Goal: Task Accomplishment & Management: Manage account settings

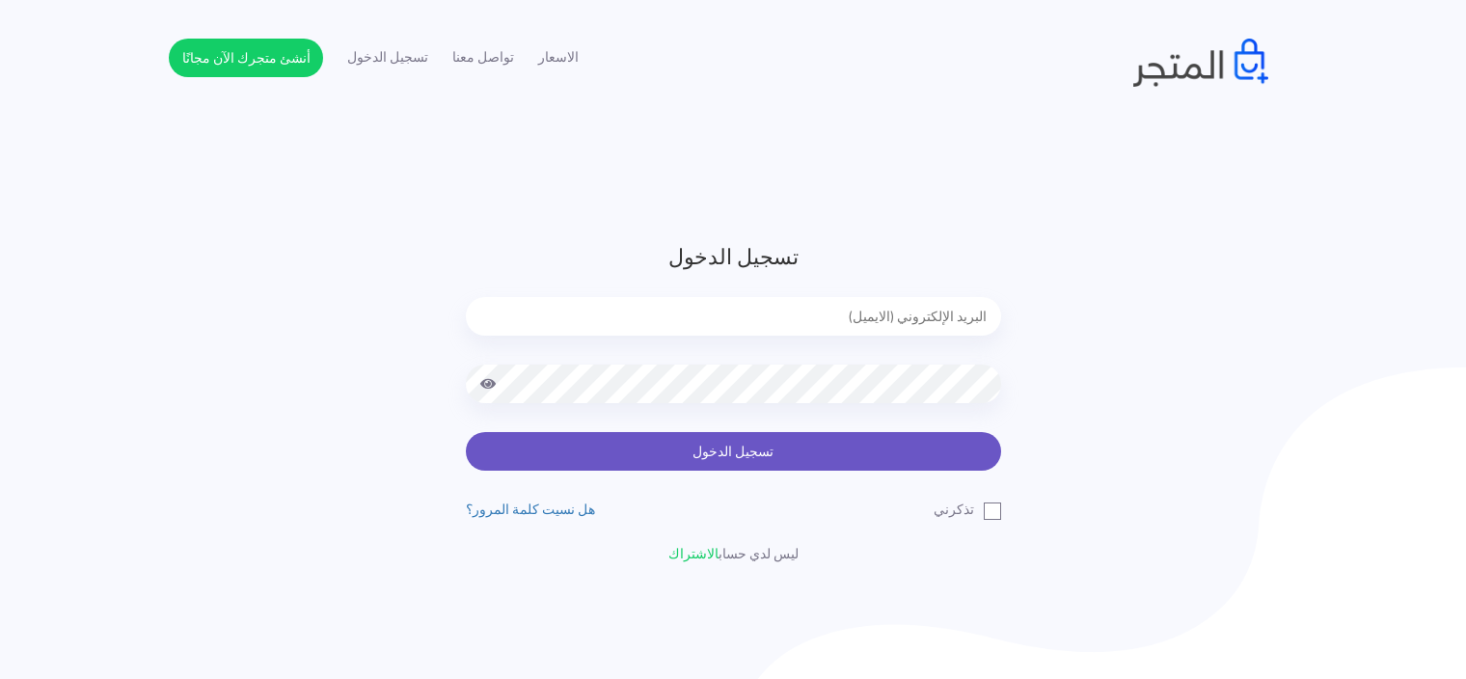
type input "[EMAIL_ADDRESS][DOMAIN_NAME]"
click at [678, 433] on button "تسجيل الدخول" at bounding box center [733, 451] width 535 height 39
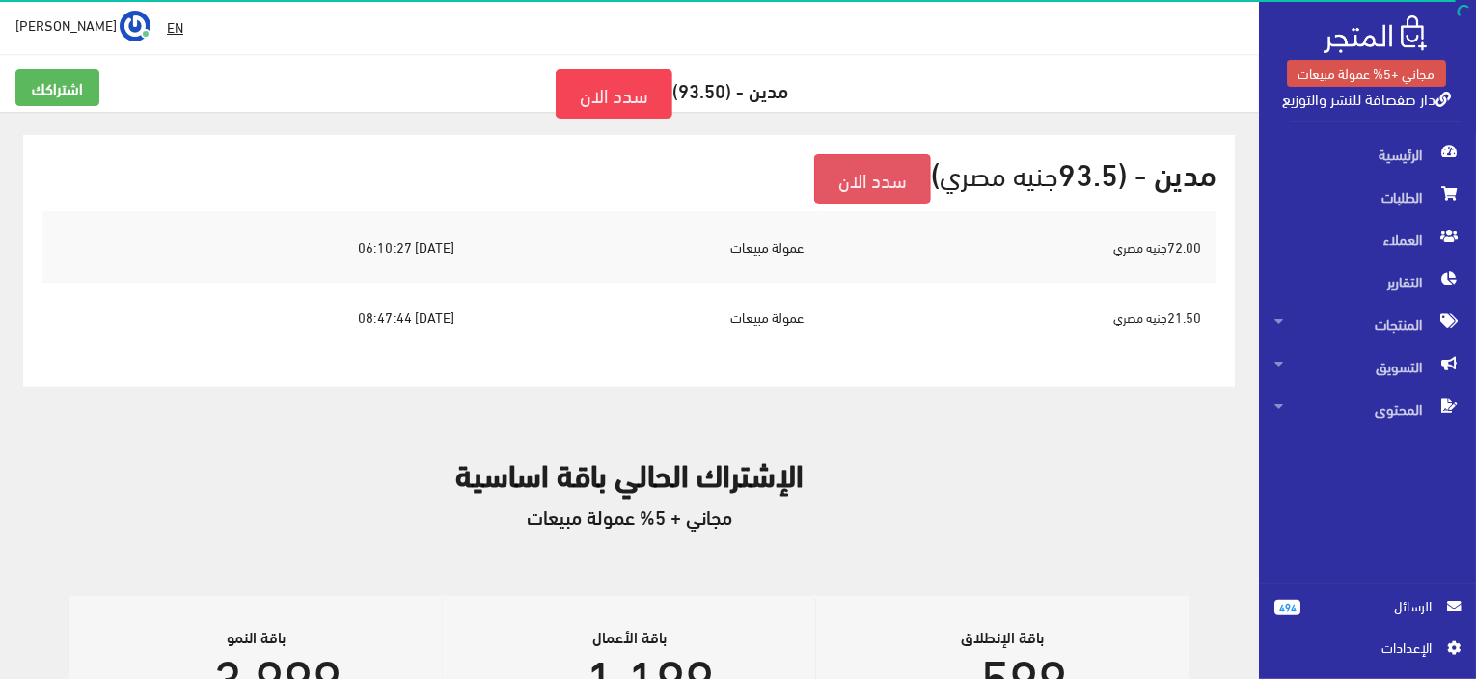
click at [844, 172] on link "سدد الان" at bounding box center [872, 178] width 117 height 49
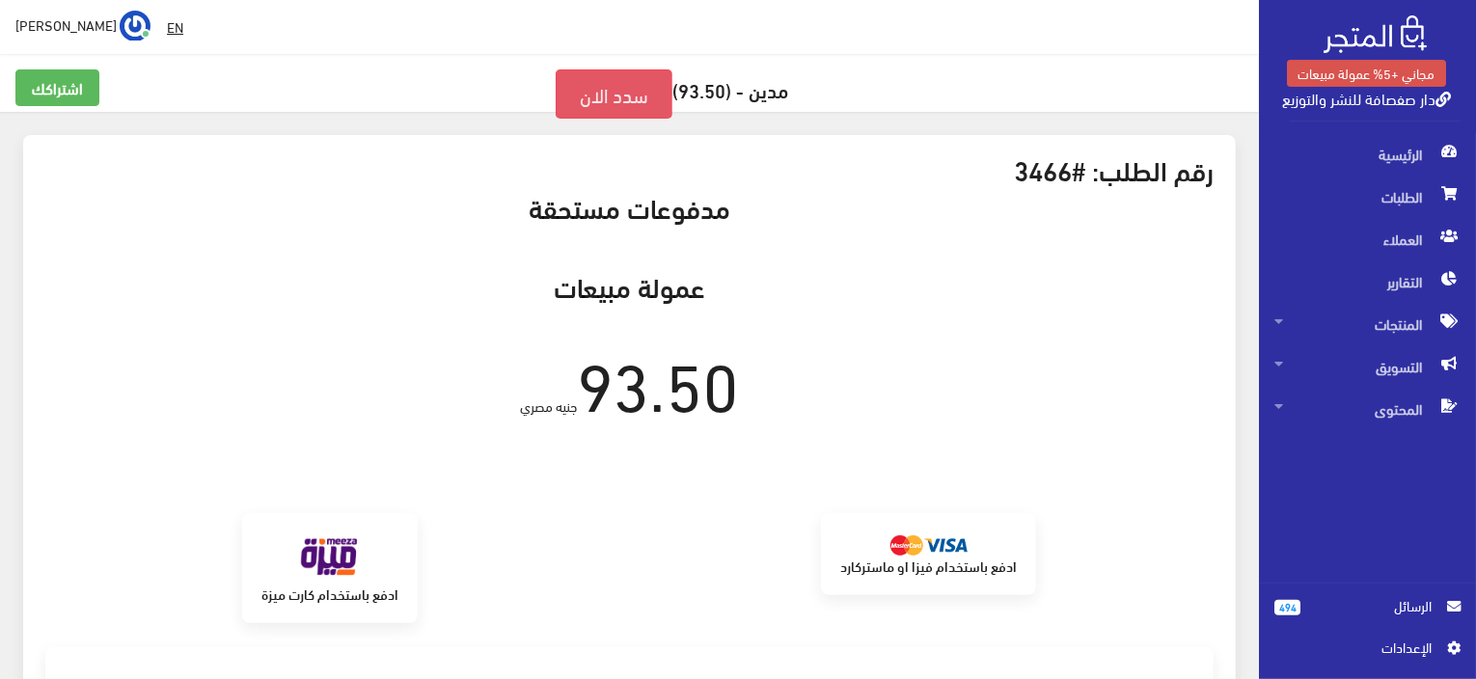
click at [596, 110] on link "سدد الان" at bounding box center [614, 93] width 117 height 49
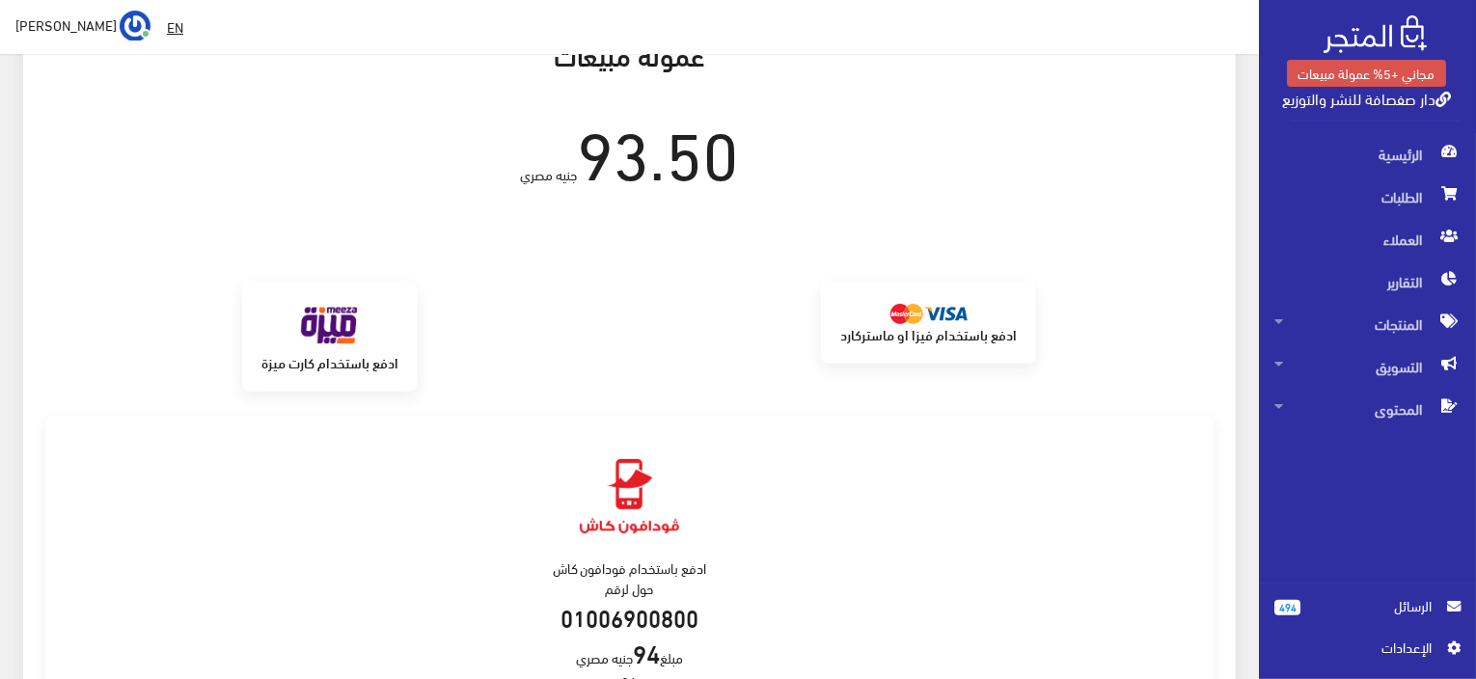
scroll to position [270, 0]
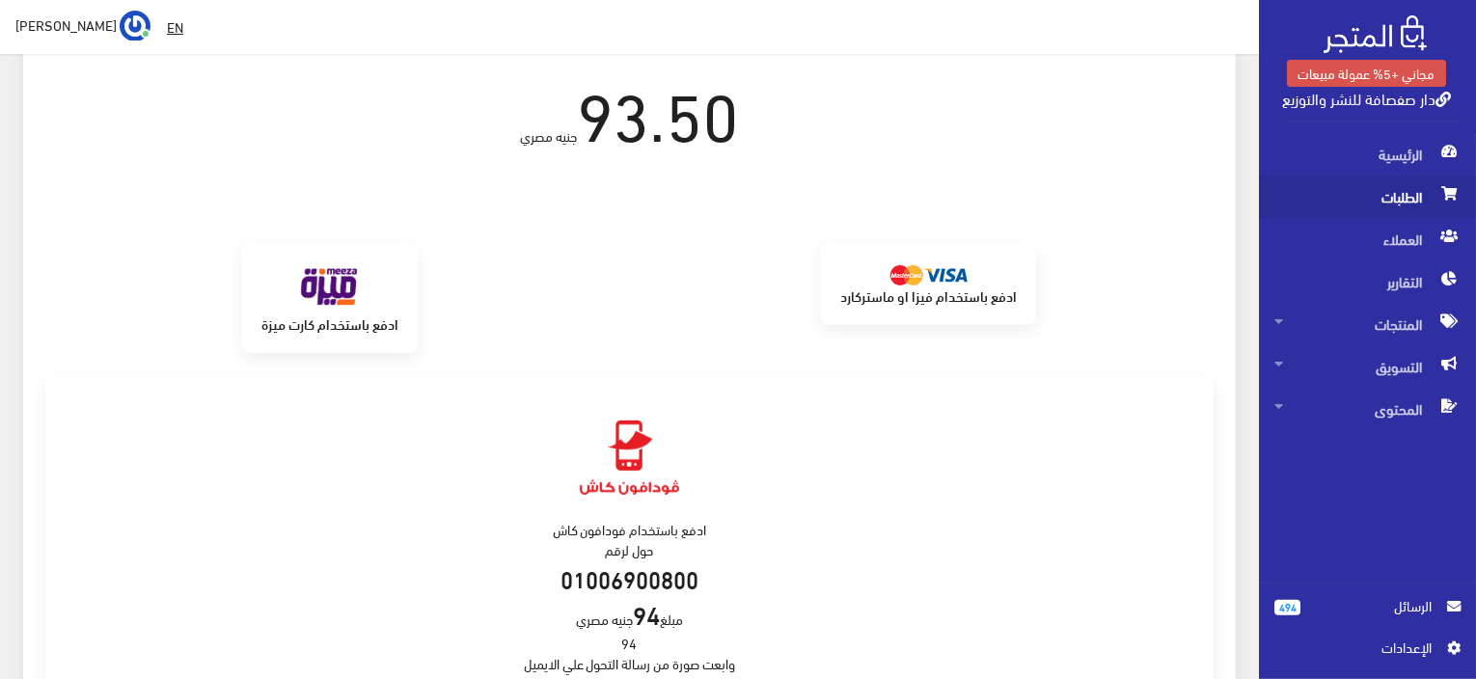
click at [1384, 208] on span "الطلبات" at bounding box center [1367, 197] width 186 height 42
